Goal: Task Accomplishment & Management: Use online tool/utility

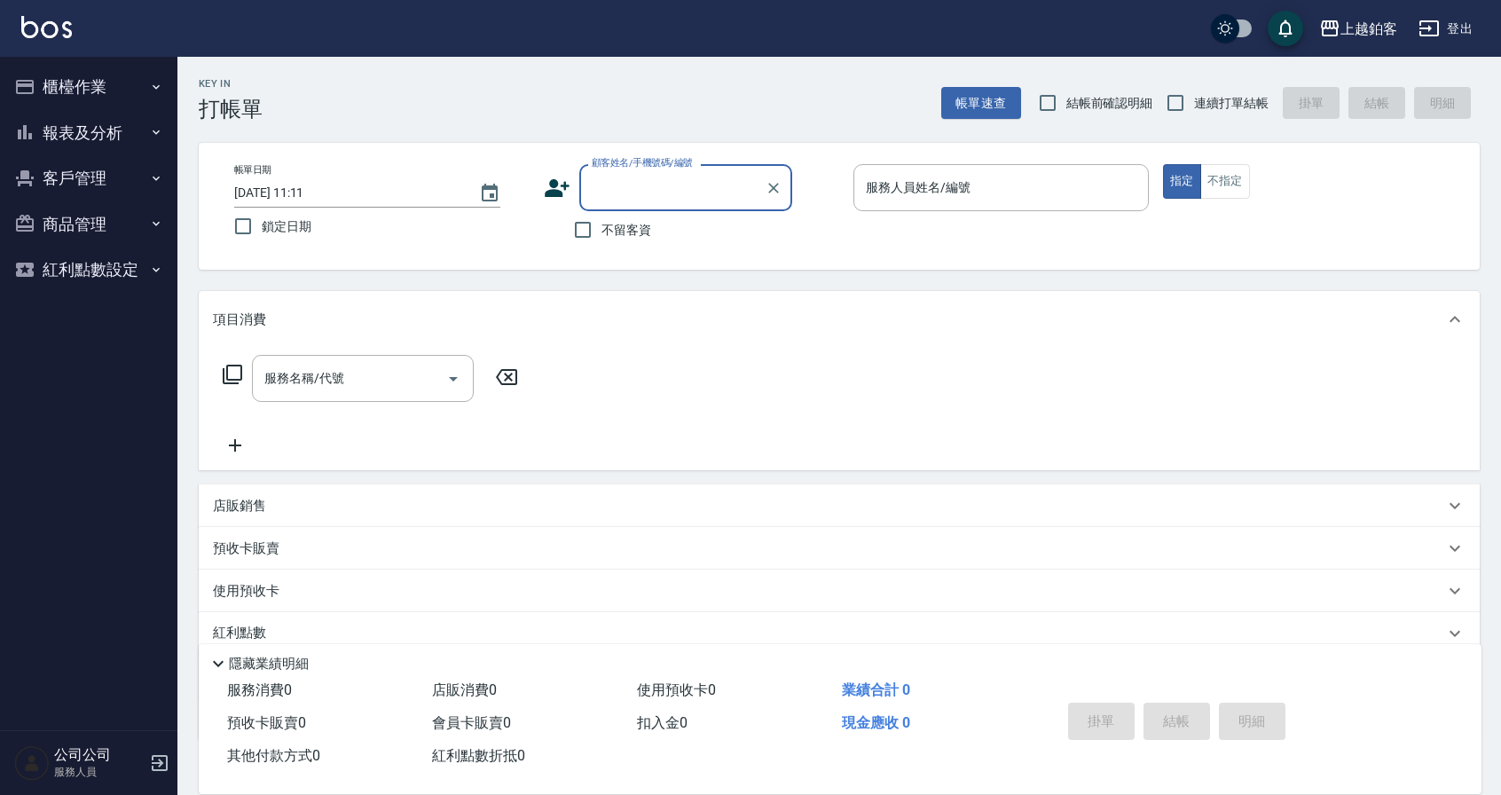
scroll to position [1, 0]
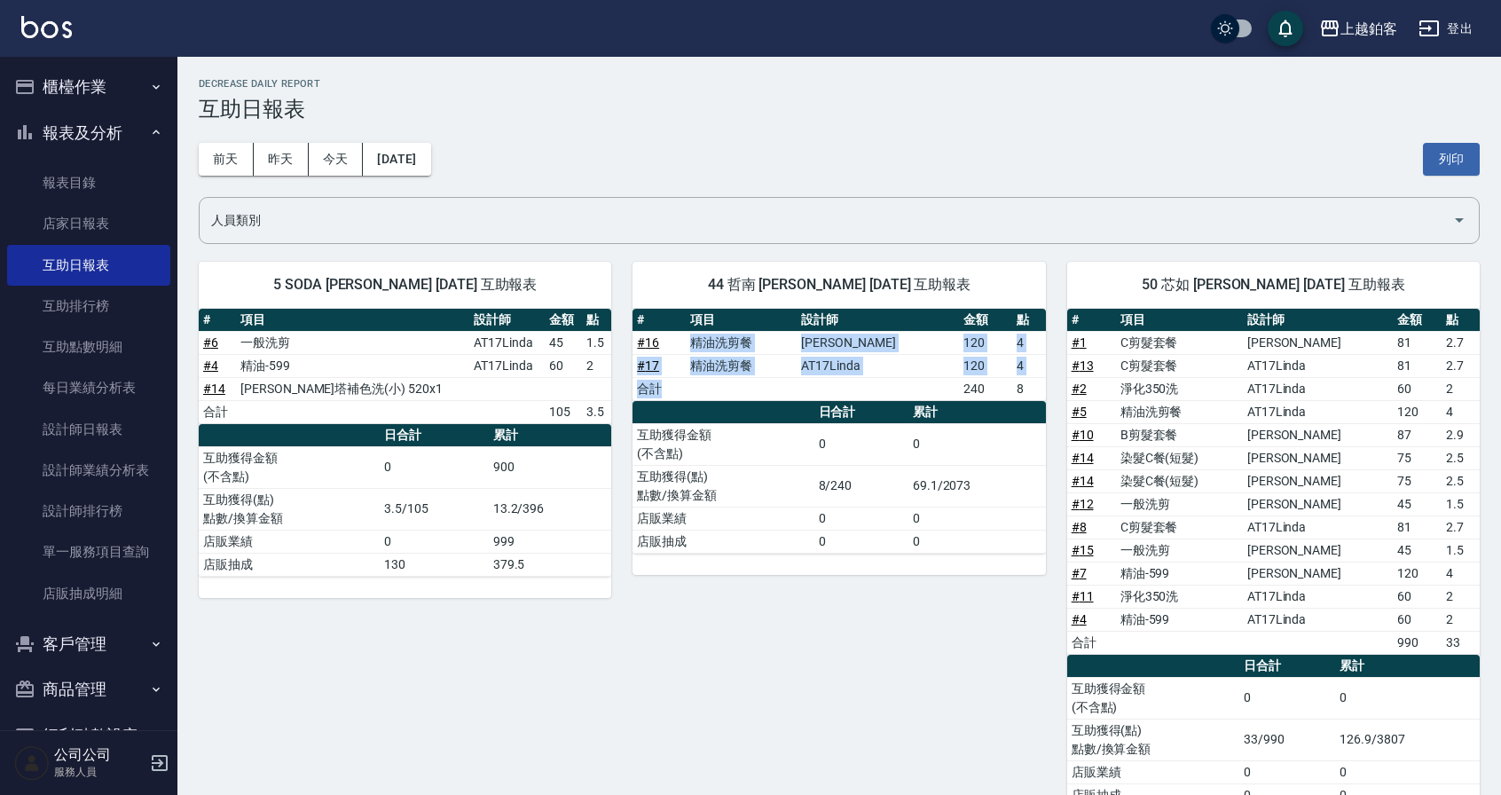
drag, startPoint x: 696, startPoint y: 341, endPoint x: 785, endPoint y: 313, distance: 93.7
click at [765, 370] on tbody "# 16 精油洗剪餐 張茗琇 120 4 # 17 精油洗剪餐 AT17Linda 120 4 合計 240 8" at bounding box center [839, 365] width 413 height 69
click at [684, 198] on div "人員類別" at bounding box center [839, 220] width 1281 height 47
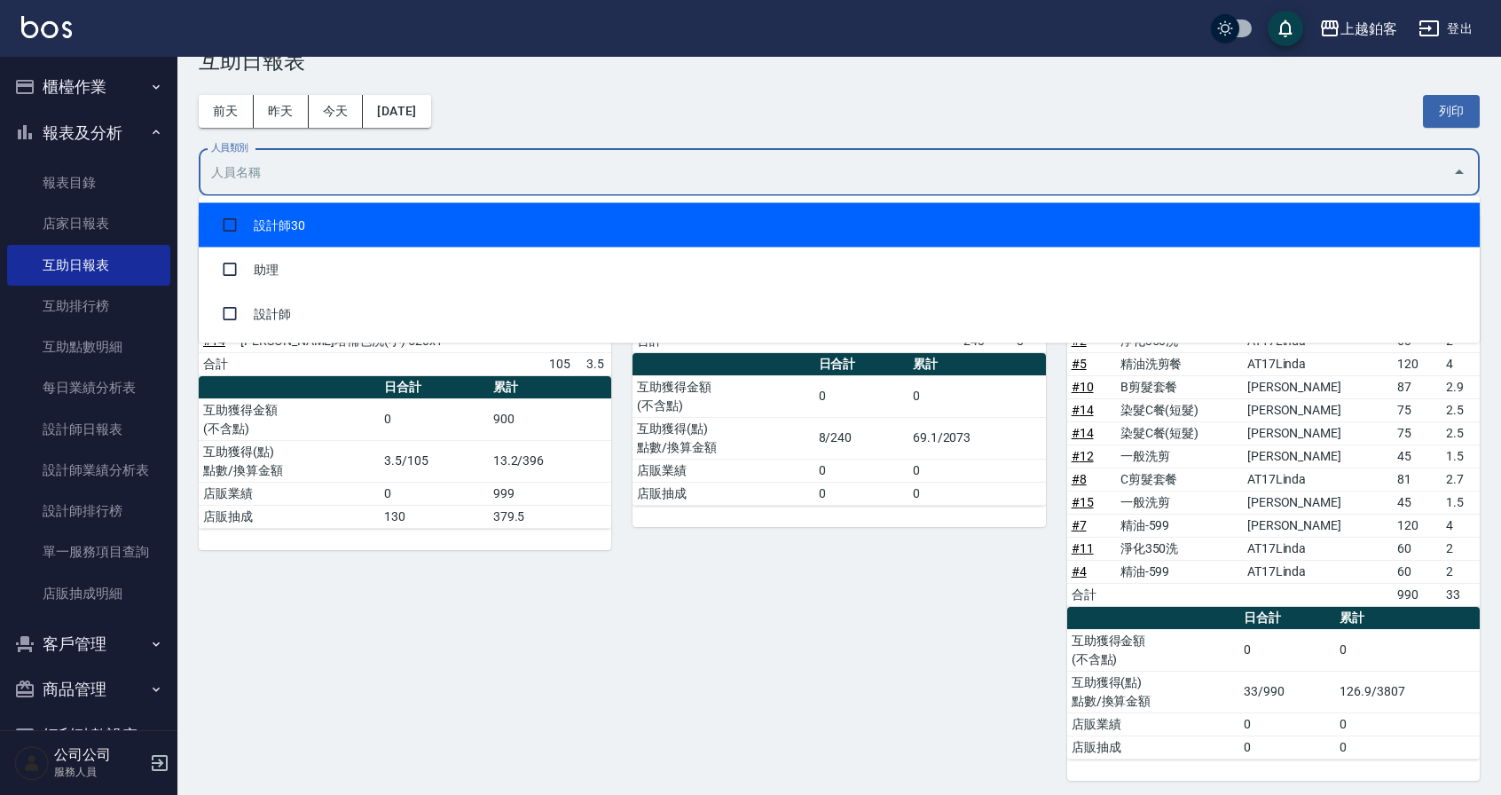
scroll to position [58, 0]
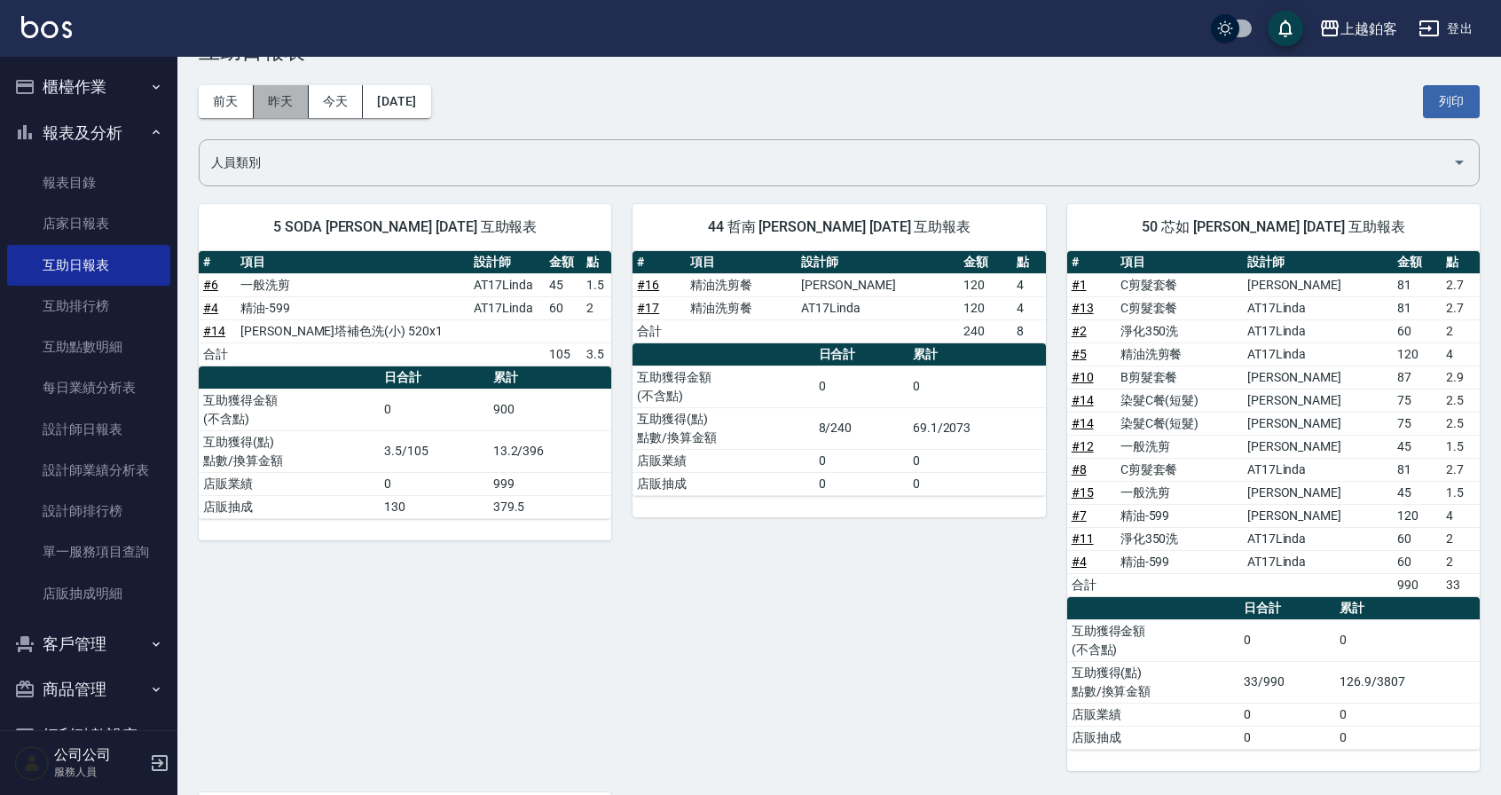
click at [279, 102] on button "昨天" at bounding box center [281, 101] width 55 height 33
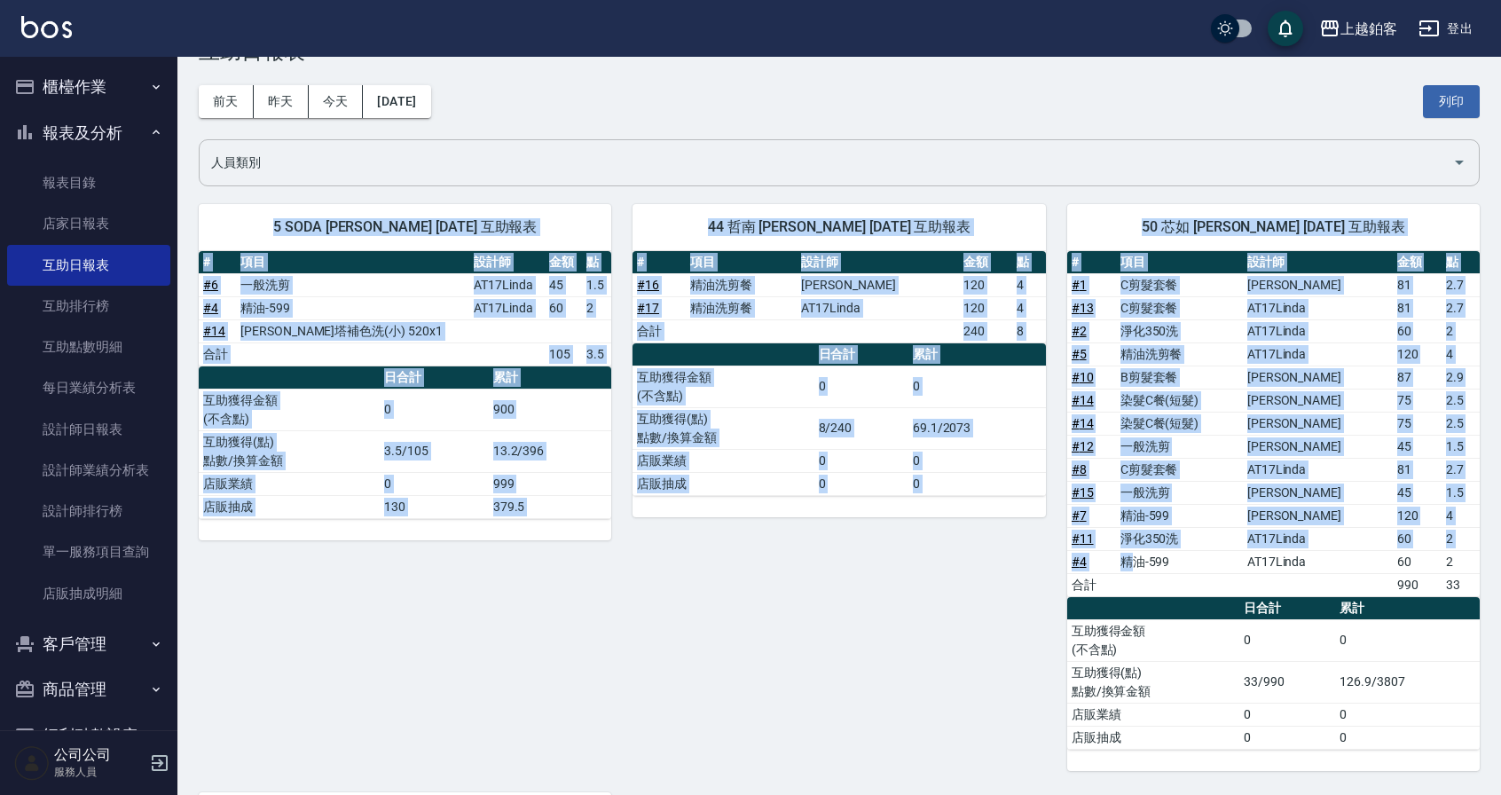
drag, startPoint x: 1145, startPoint y: 560, endPoint x: 1168, endPoint y: 151, distance: 409.7
click at [1180, 165] on div "上越鉑客 2025-10-05 互助日報表 列印時間： 2025-10-06-11:36 Decrease Daily Report 互助日報表 前天 昨天 …" at bounding box center [839, 586] width 1324 height 1174
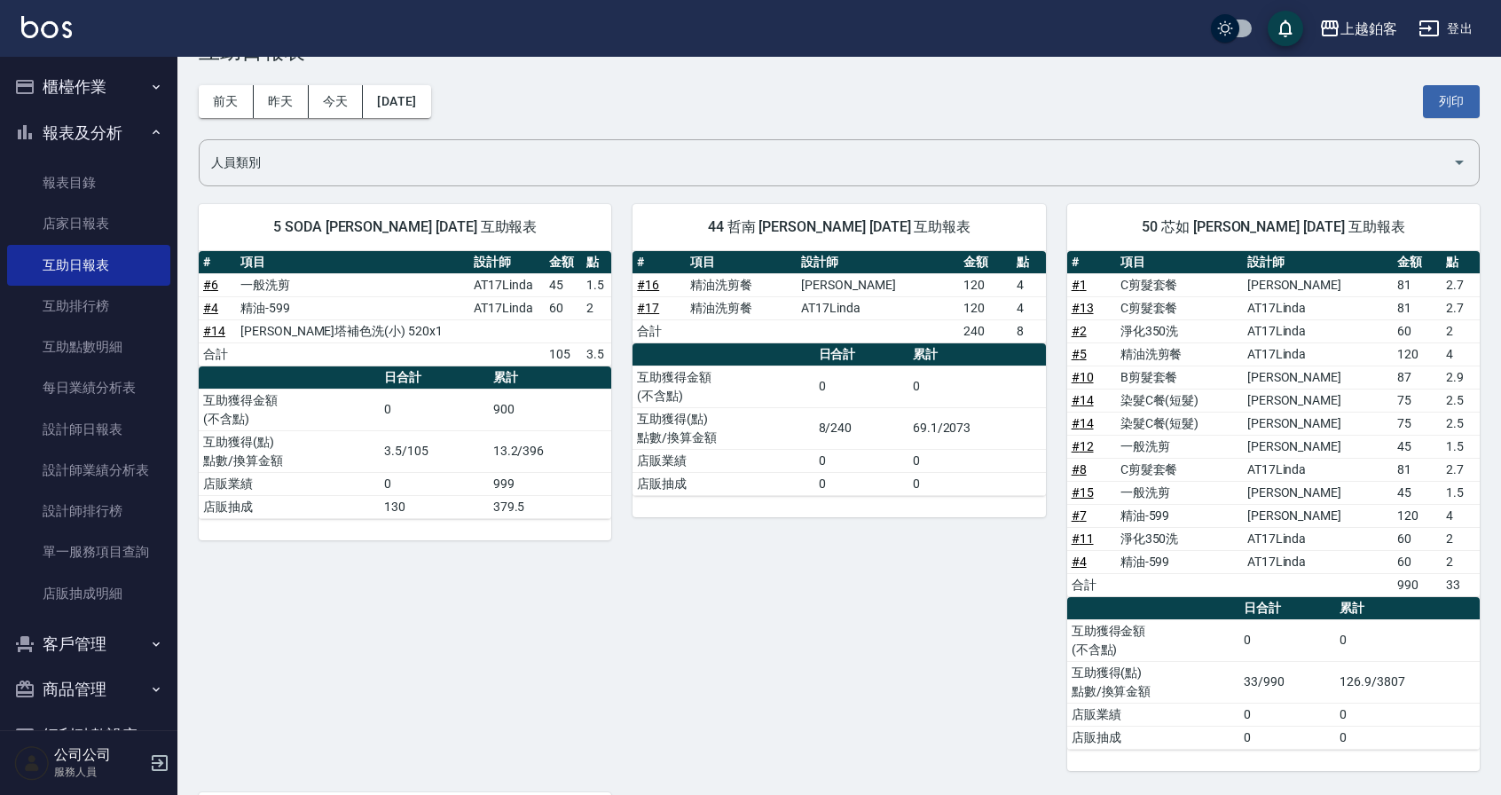
click at [1141, 83] on div "前天 昨天 今天 2025/10/05 列印" at bounding box center [839, 101] width 1281 height 75
